Goal: Information Seeking & Learning: Check status

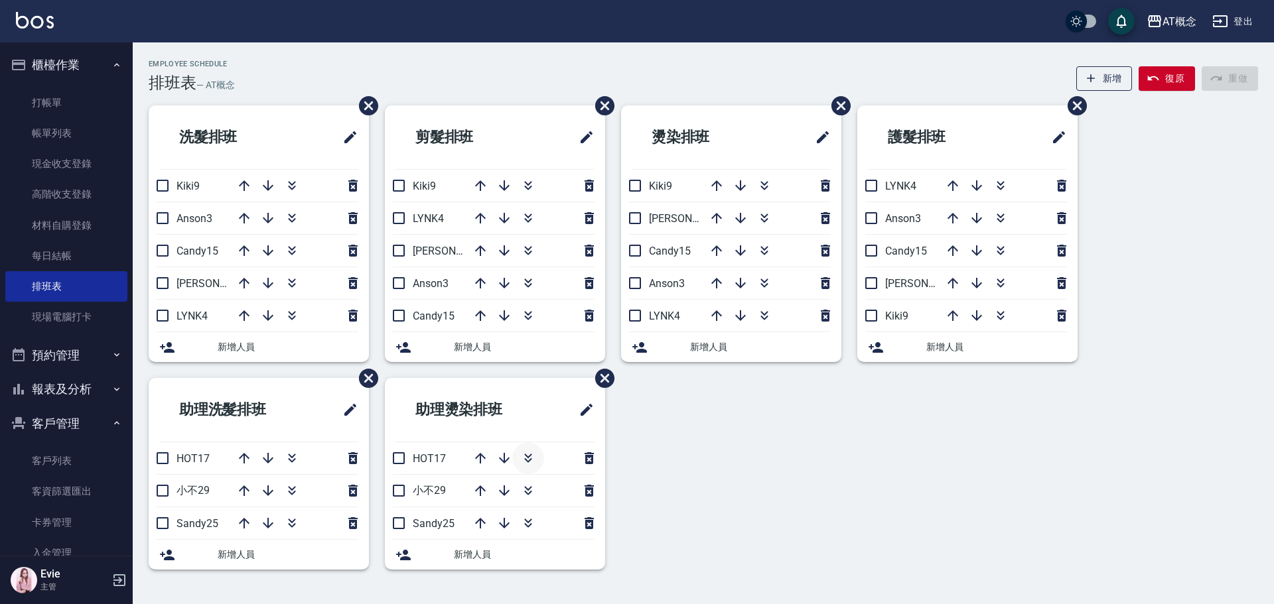
click at [530, 460] on icon "button" at bounding box center [527, 460] width 7 height 5
click at [297, 460] on icon "button" at bounding box center [292, 458] width 16 height 16
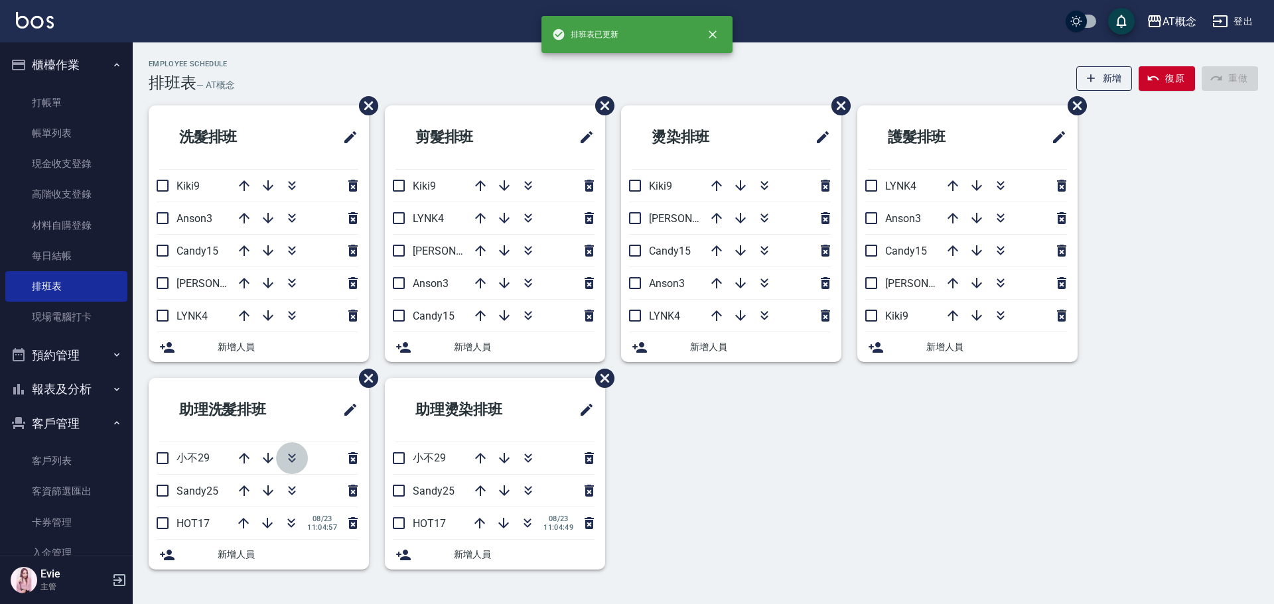
click at [288, 460] on icon "button" at bounding box center [292, 458] width 16 height 16
click at [293, 458] on icon "button" at bounding box center [292, 458] width 16 height 16
click at [293, 458] on icon "button" at bounding box center [291, 458] width 16 height 16
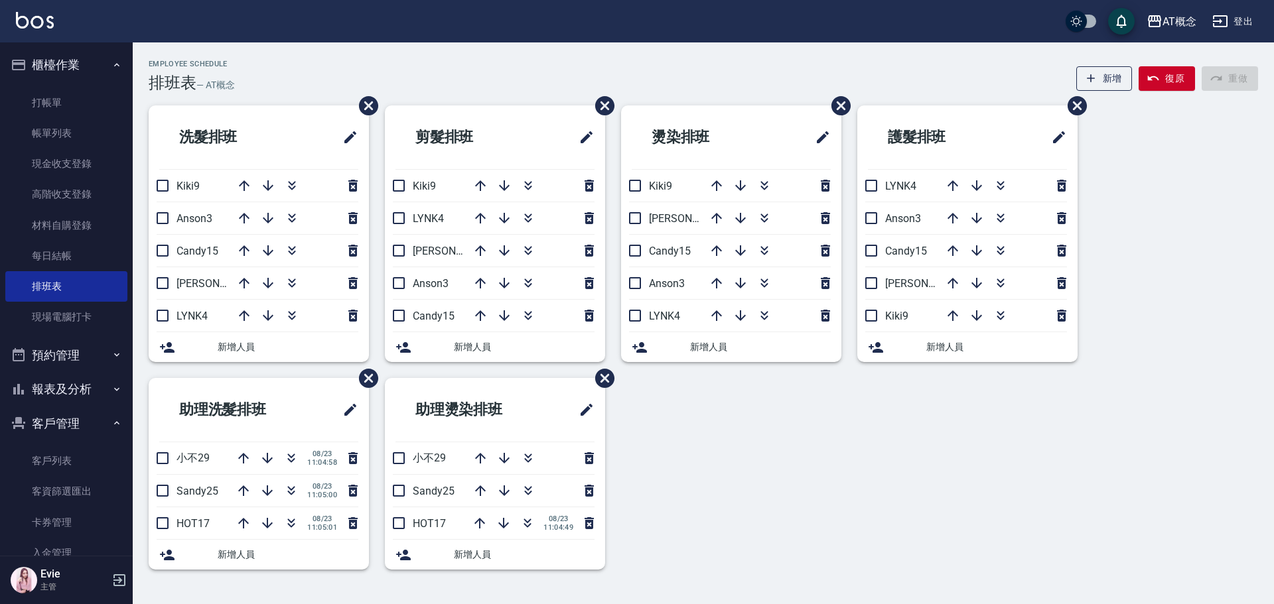
click at [42, 386] on button "報表及分析" at bounding box center [66, 389] width 122 height 35
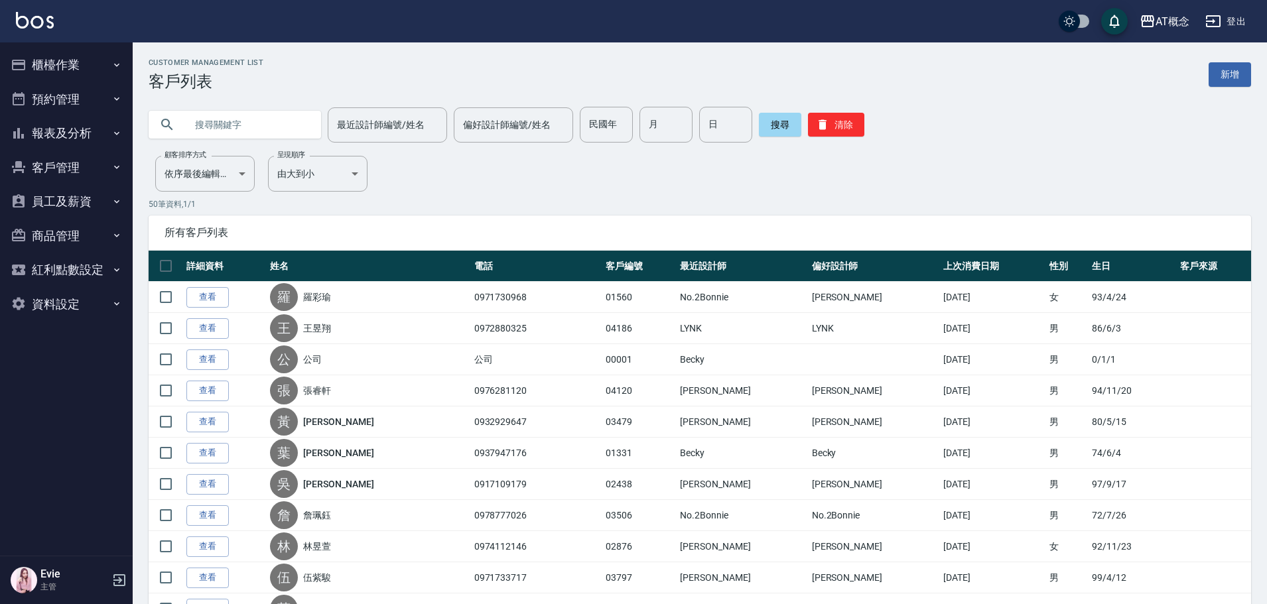
click at [266, 121] on input "text" at bounding box center [248, 125] width 125 height 36
type input "t"
type input "j"
type input "李玉雲"
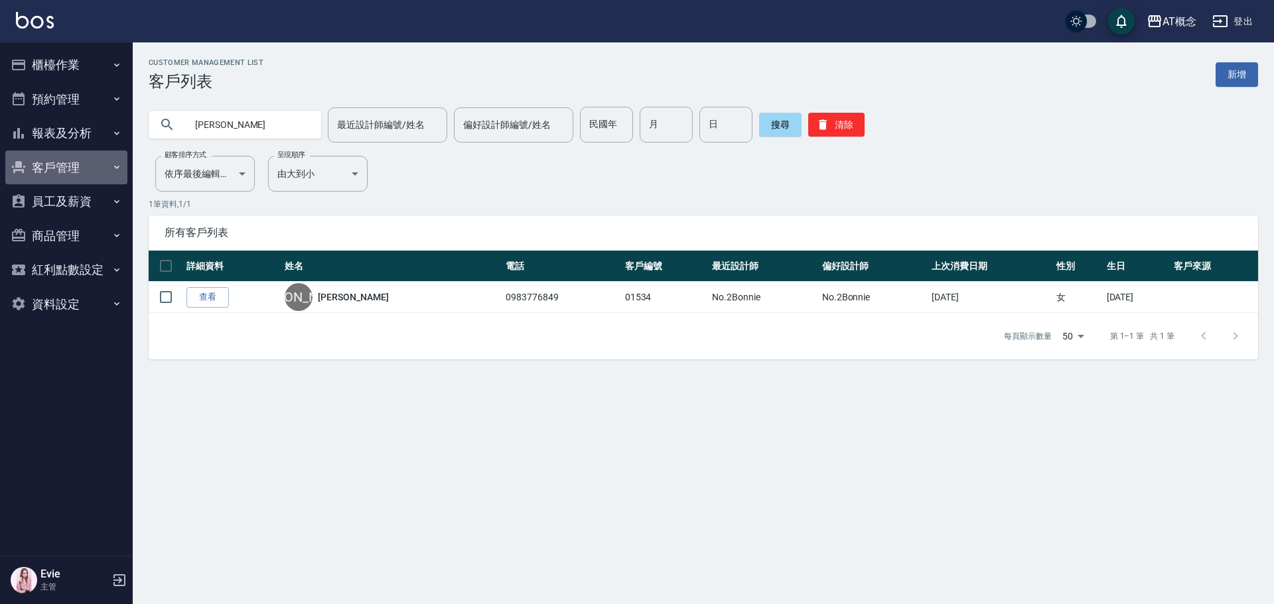
click at [64, 160] on button "客戶管理" at bounding box center [66, 168] width 122 height 35
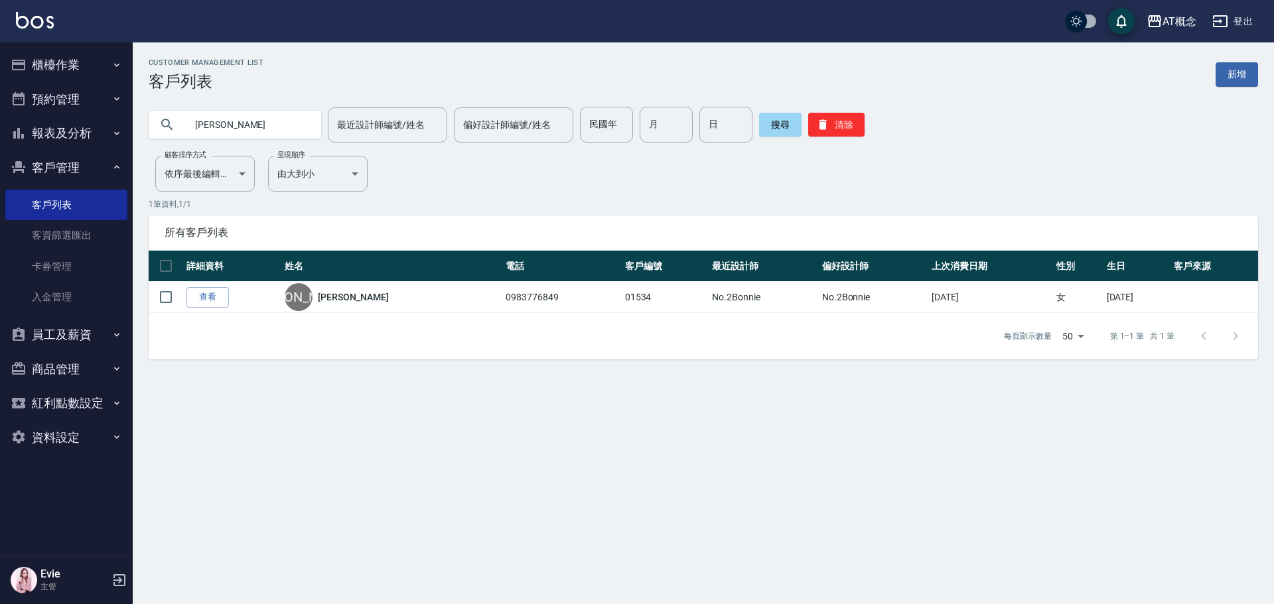
click at [66, 159] on button "客戶管理" at bounding box center [66, 168] width 122 height 35
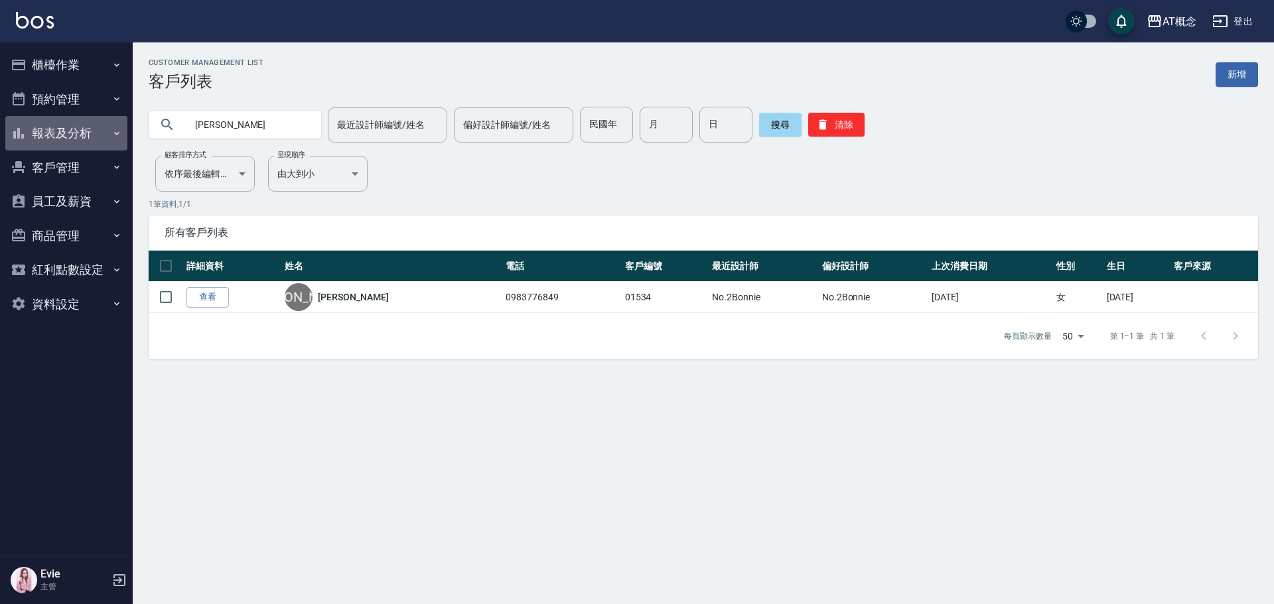
click at [64, 137] on button "報表及分析" at bounding box center [66, 133] width 122 height 35
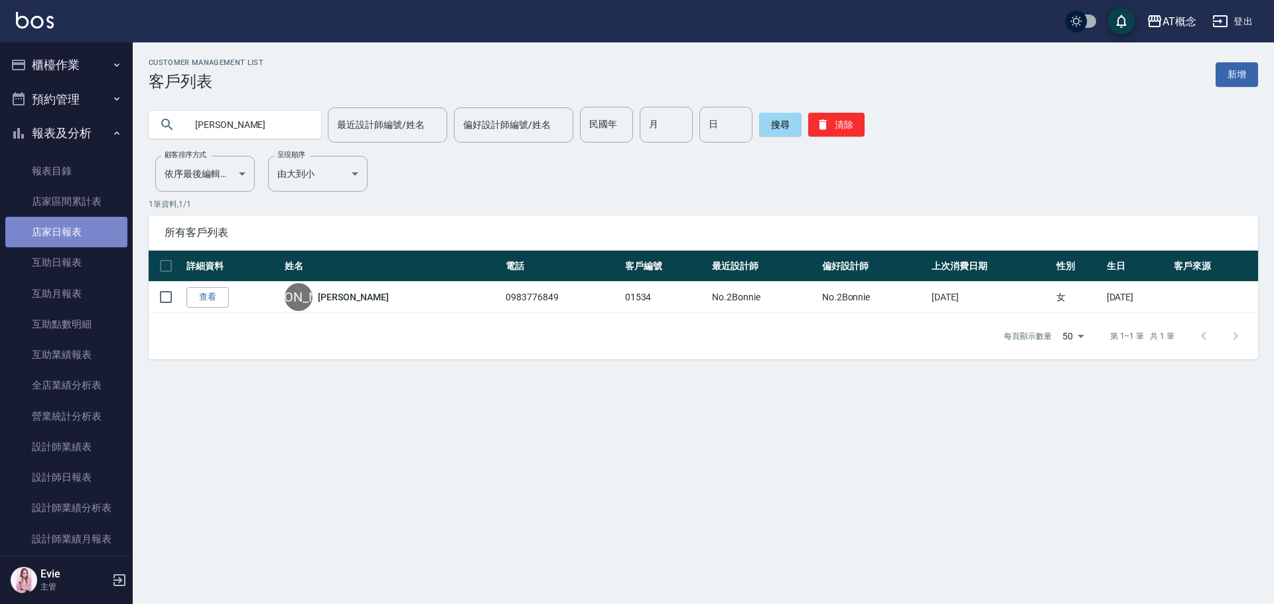
click at [68, 229] on link "店家日報表" at bounding box center [66, 232] width 122 height 31
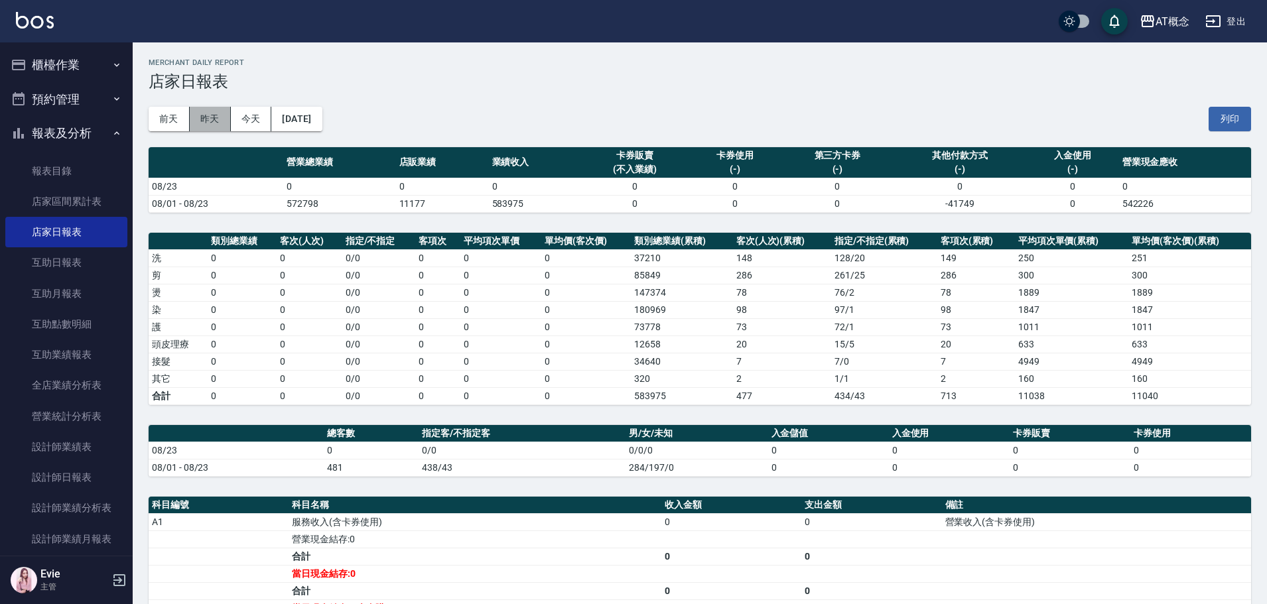
click at [212, 120] on button "昨天" at bounding box center [210, 119] width 41 height 25
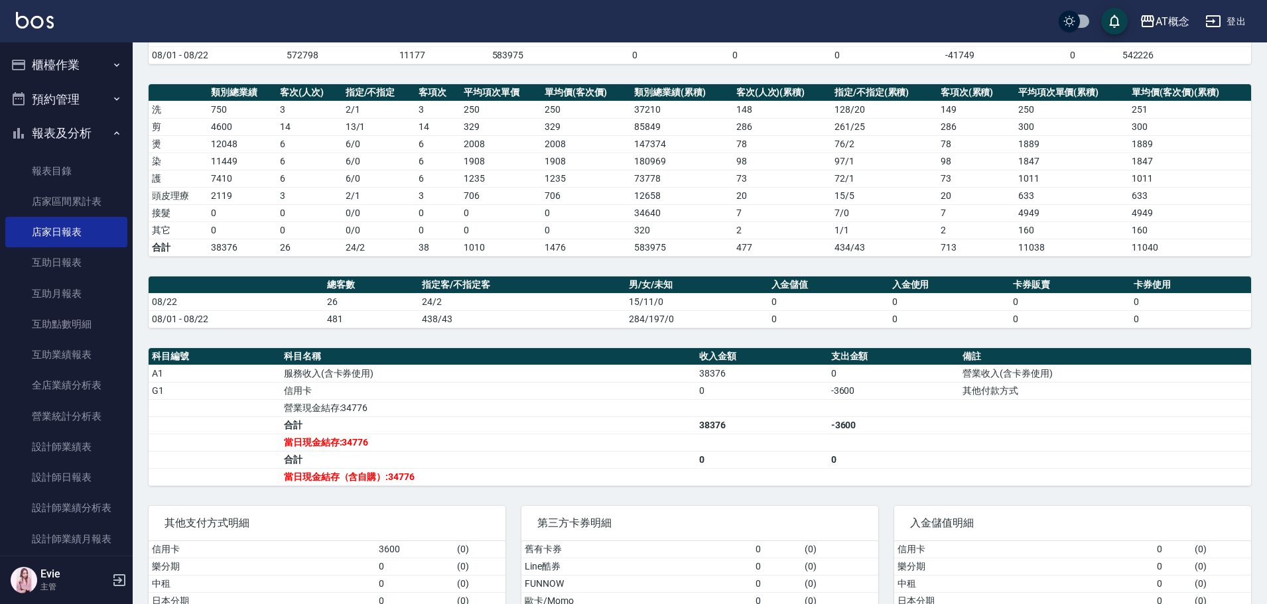
scroll to position [199, 0]
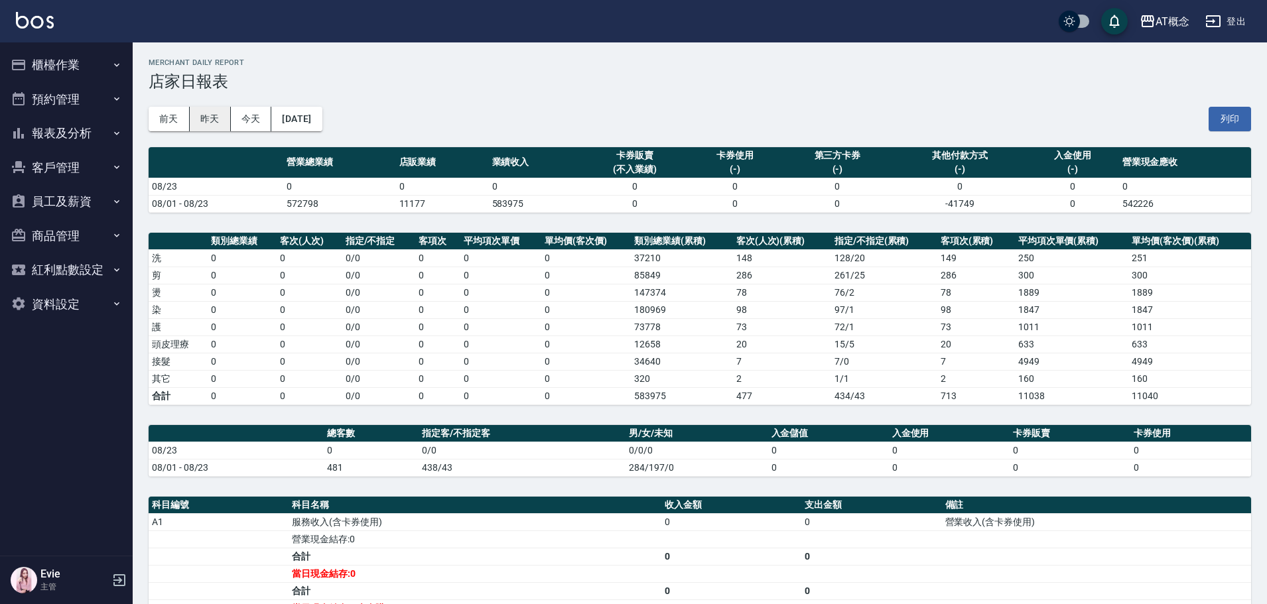
click at [212, 119] on button "昨天" at bounding box center [210, 119] width 41 height 25
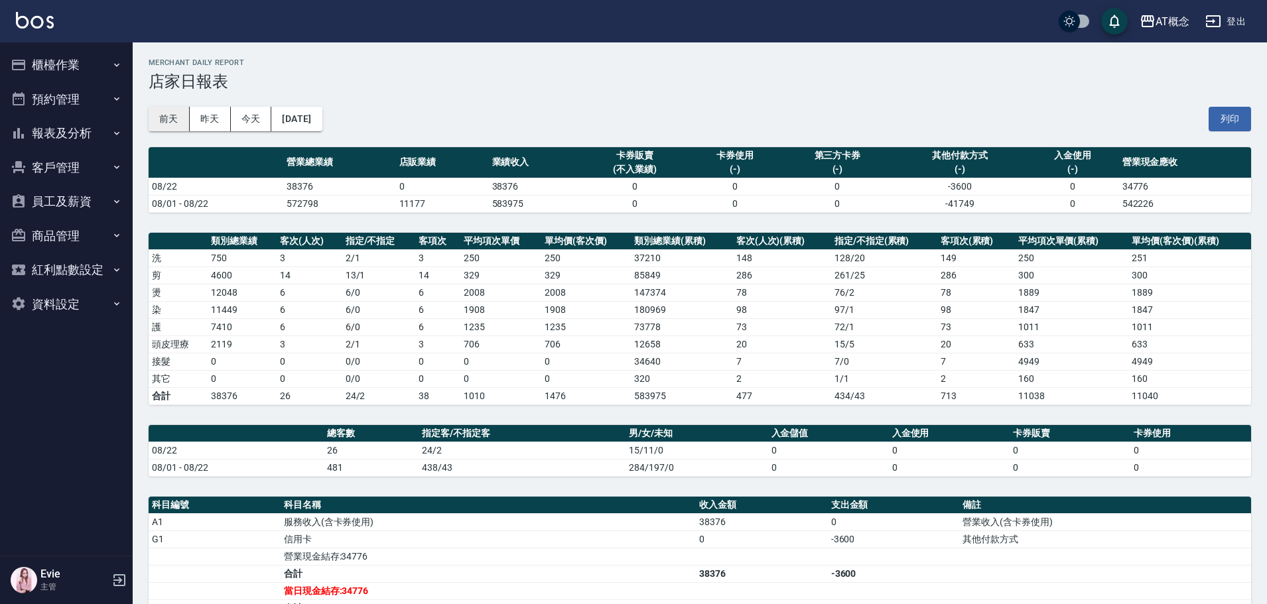
click at [160, 117] on button "前天" at bounding box center [169, 119] width 41 height 25
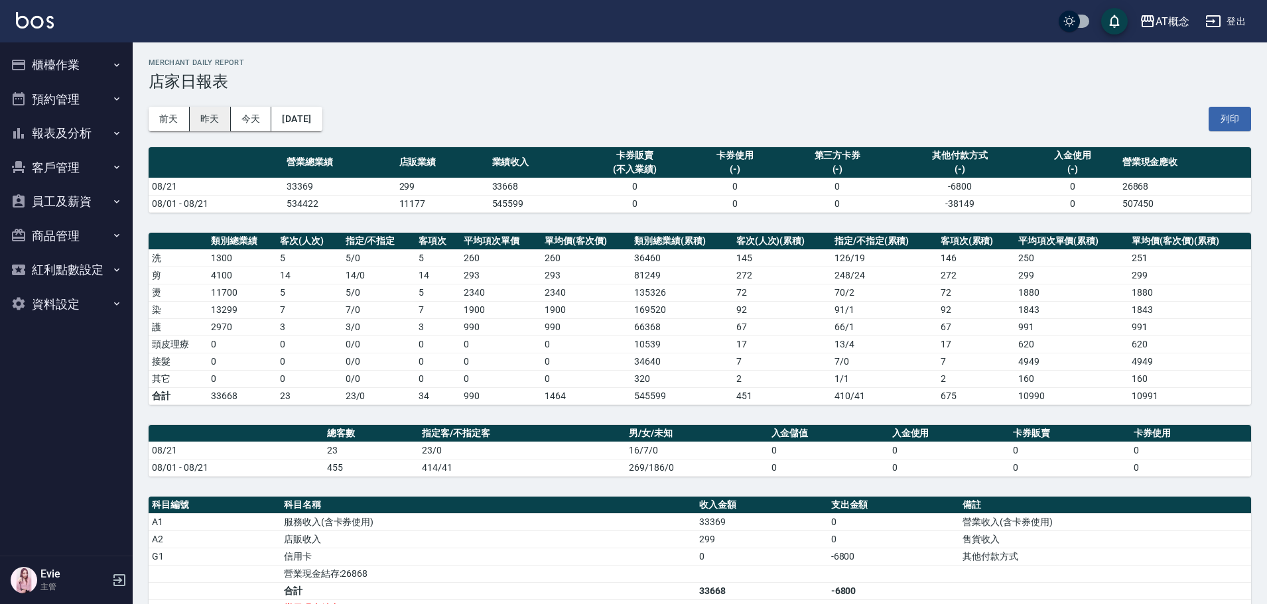
click at [223, 123] on button "昨天" at bounding box center [210, 119] width 41 height 25
click at [50, 60] on button "櫃檯作業" at bounding box center [66, 65] width 122 height 35
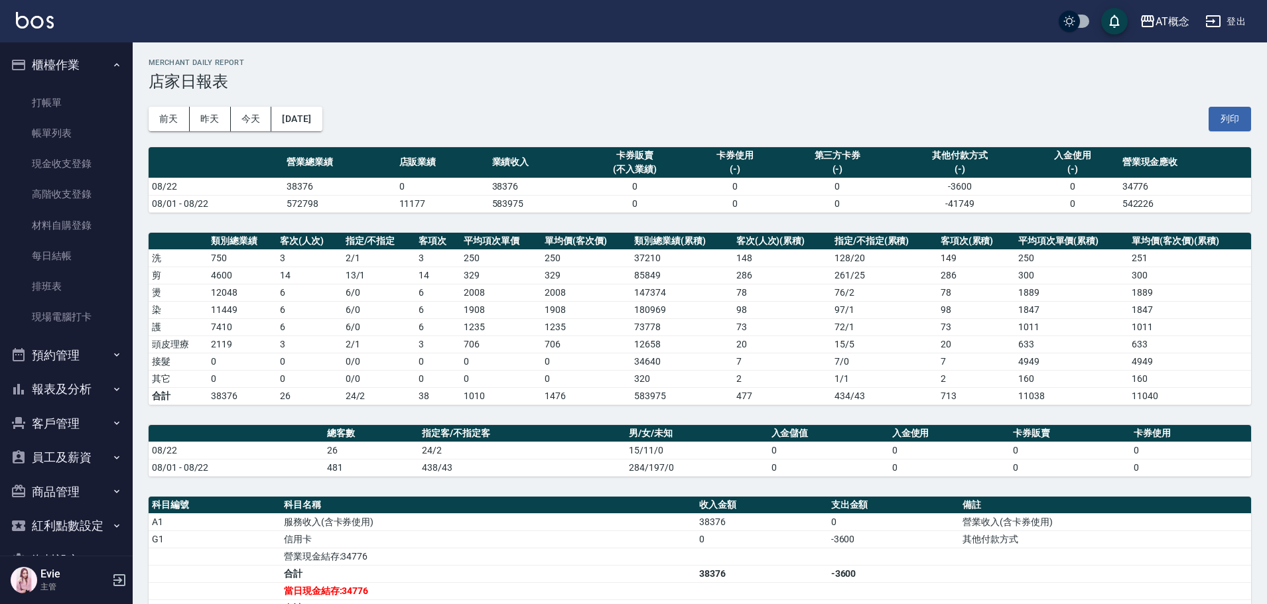
click at [52, 54] on button "櫃檯作業" at bounding box center [66, 65] width 122 height 35
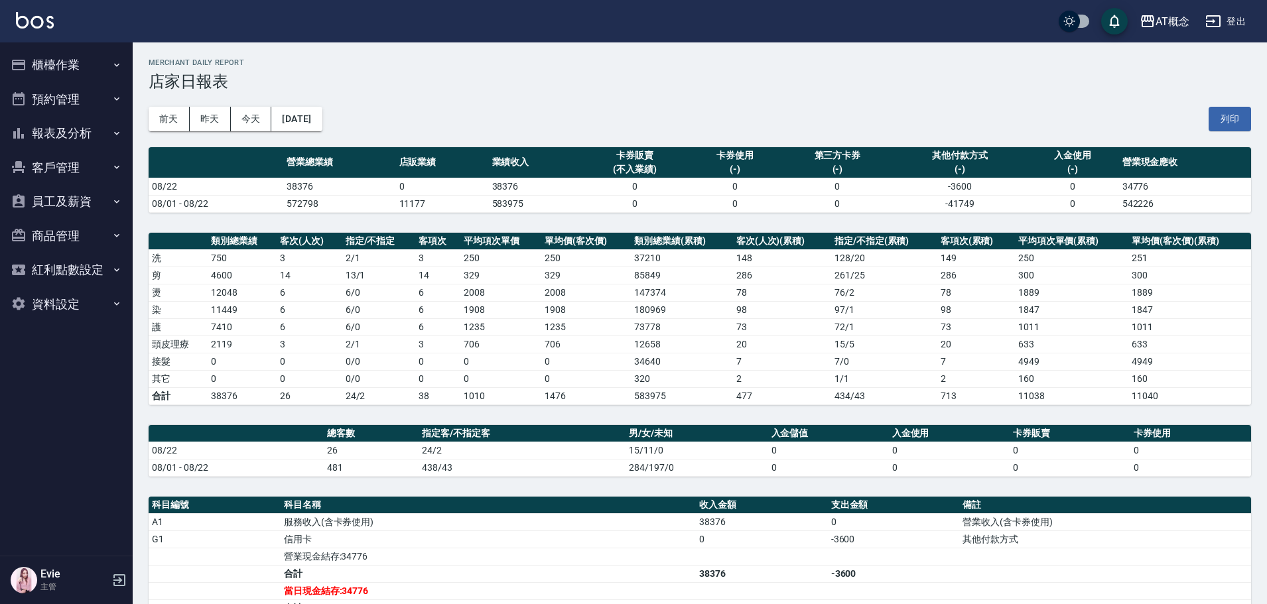
click at [60, 167] on button "客戶管理" at bounding box center [66, 168] width 122 height 35
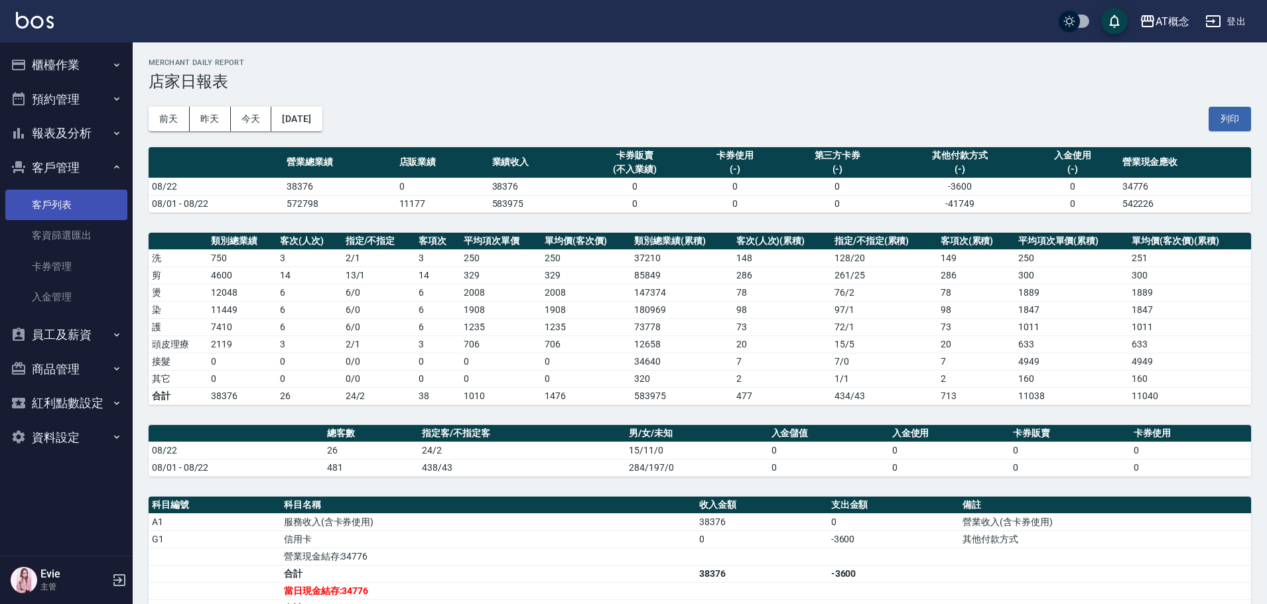
click at [62, 194] on link "客戶列表" at bounding box center [66, 205] width 122 height 31
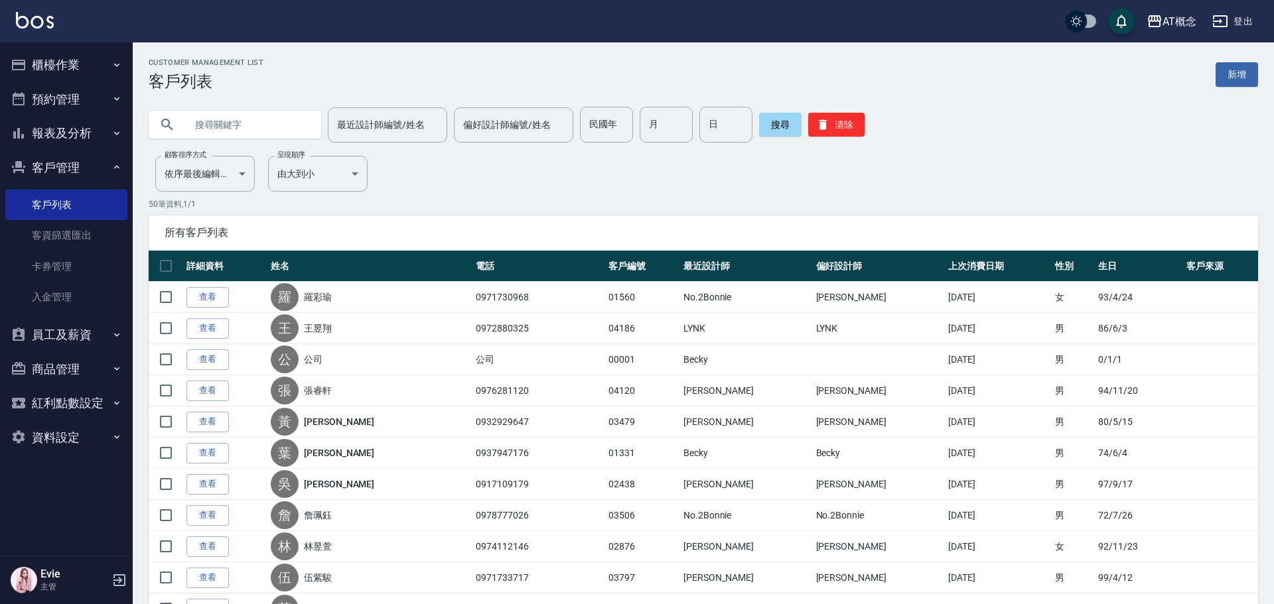
click at [214, 131] on input "text" at bounding box center [248, 125] width 125 height 36
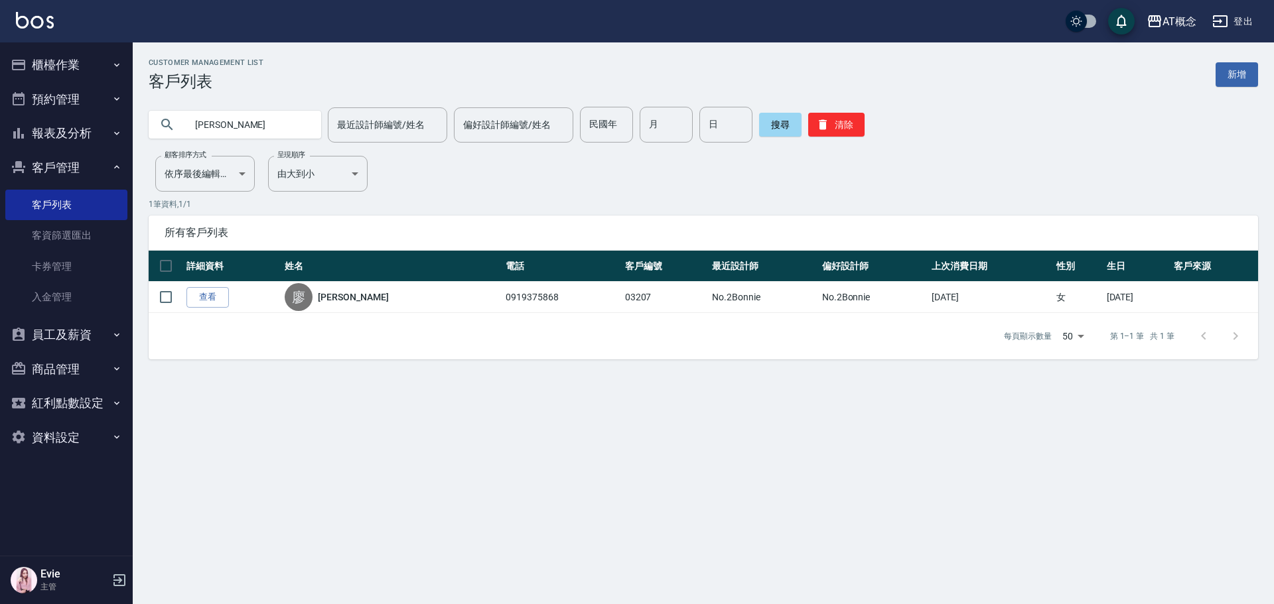
type input "廖"
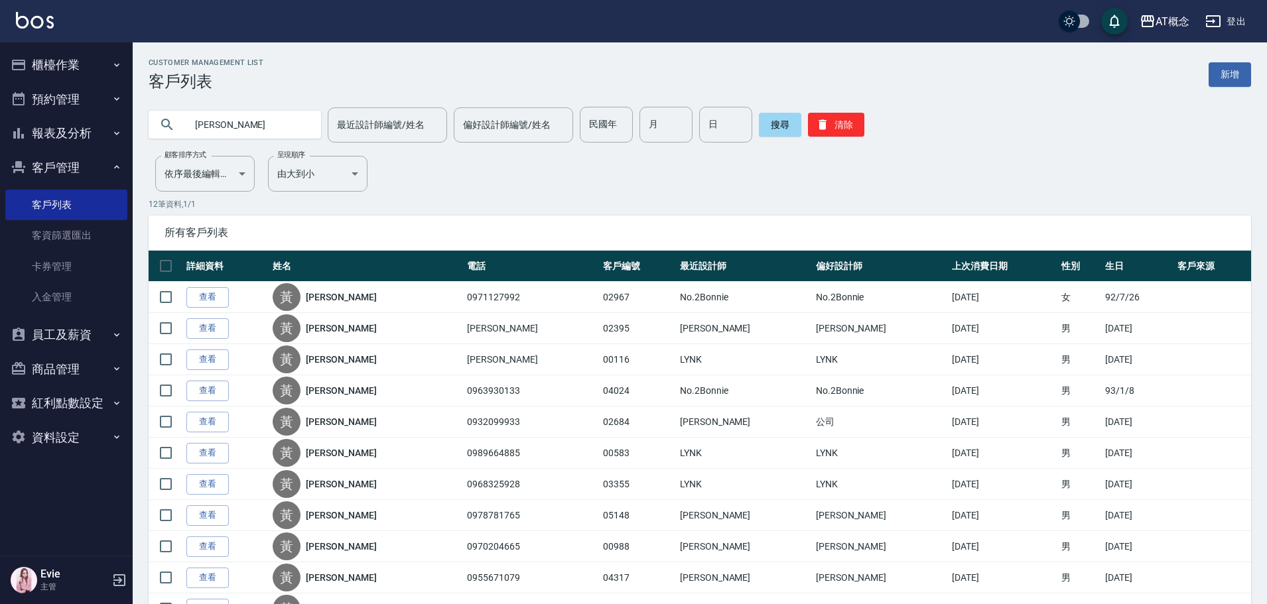
type input "黃"
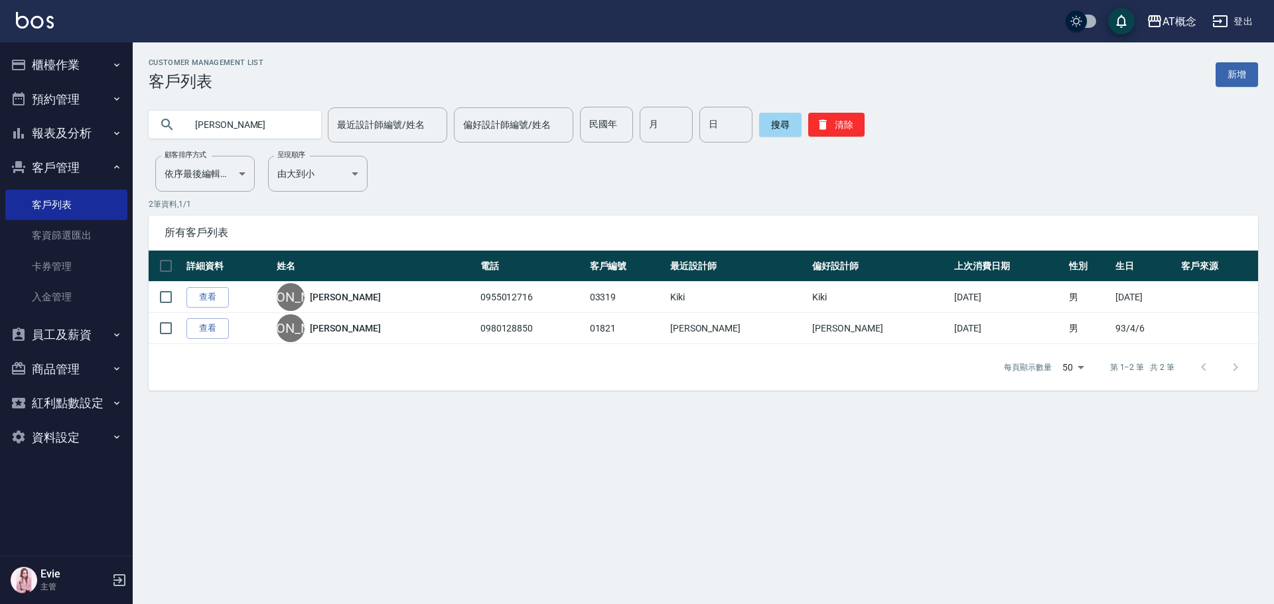
type input "朱"
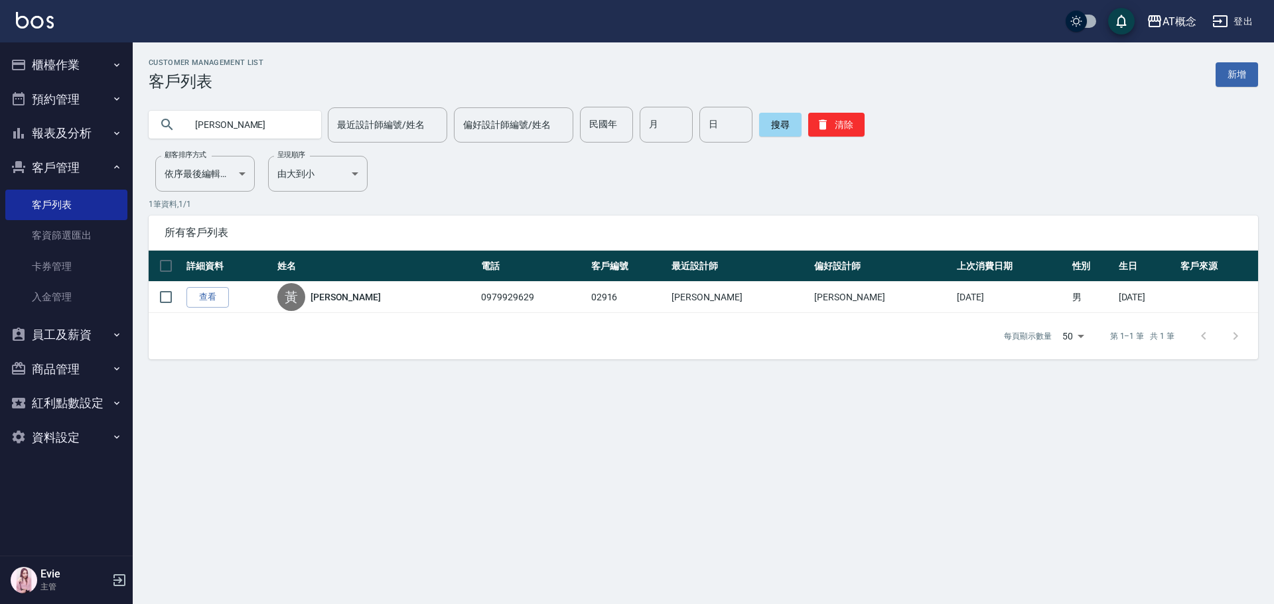
type input "黃"
type input "朱家"
